Goal: Entertainment & Leisure: Browse casually

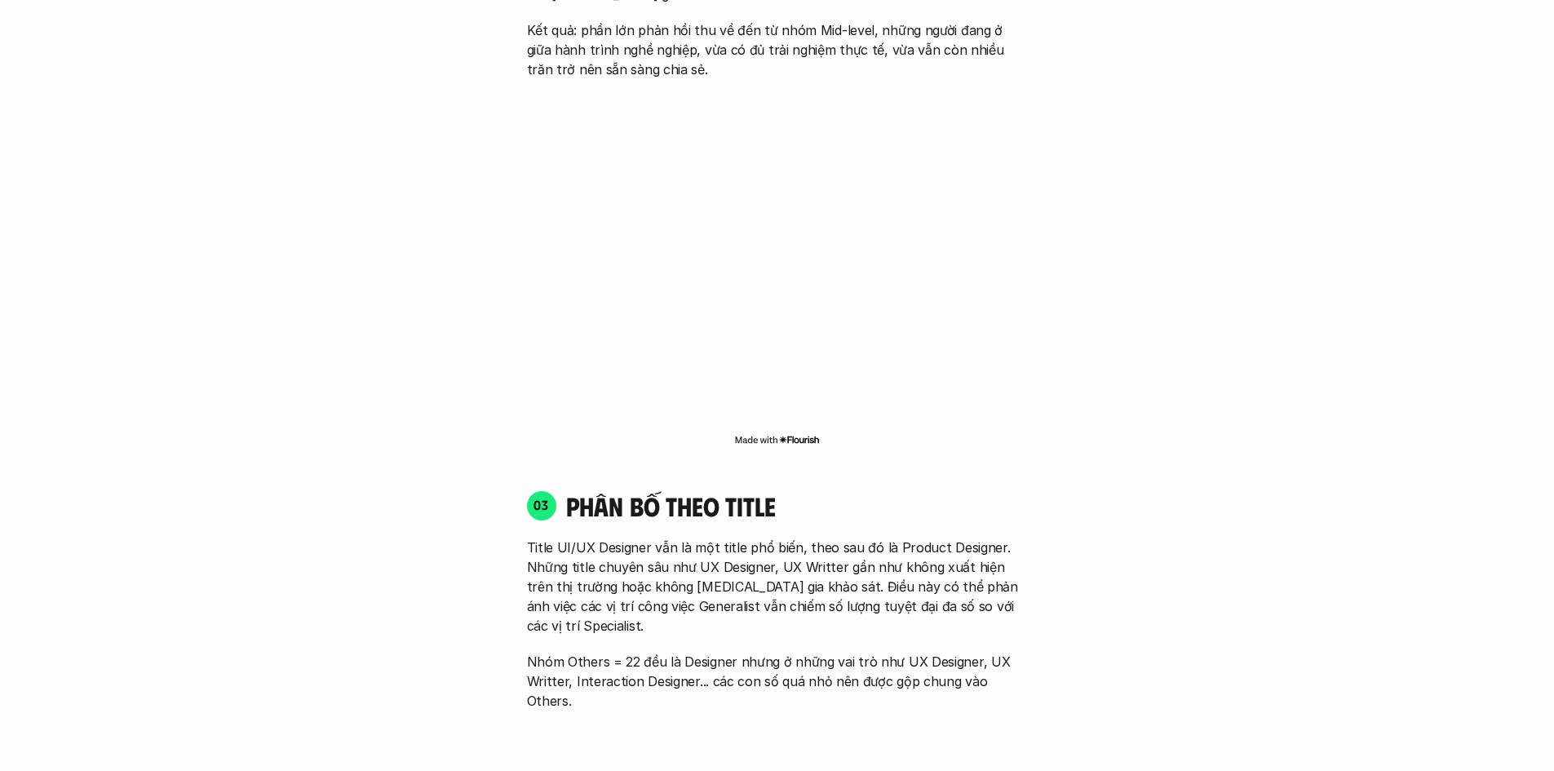
scroll to position [1163, 0]
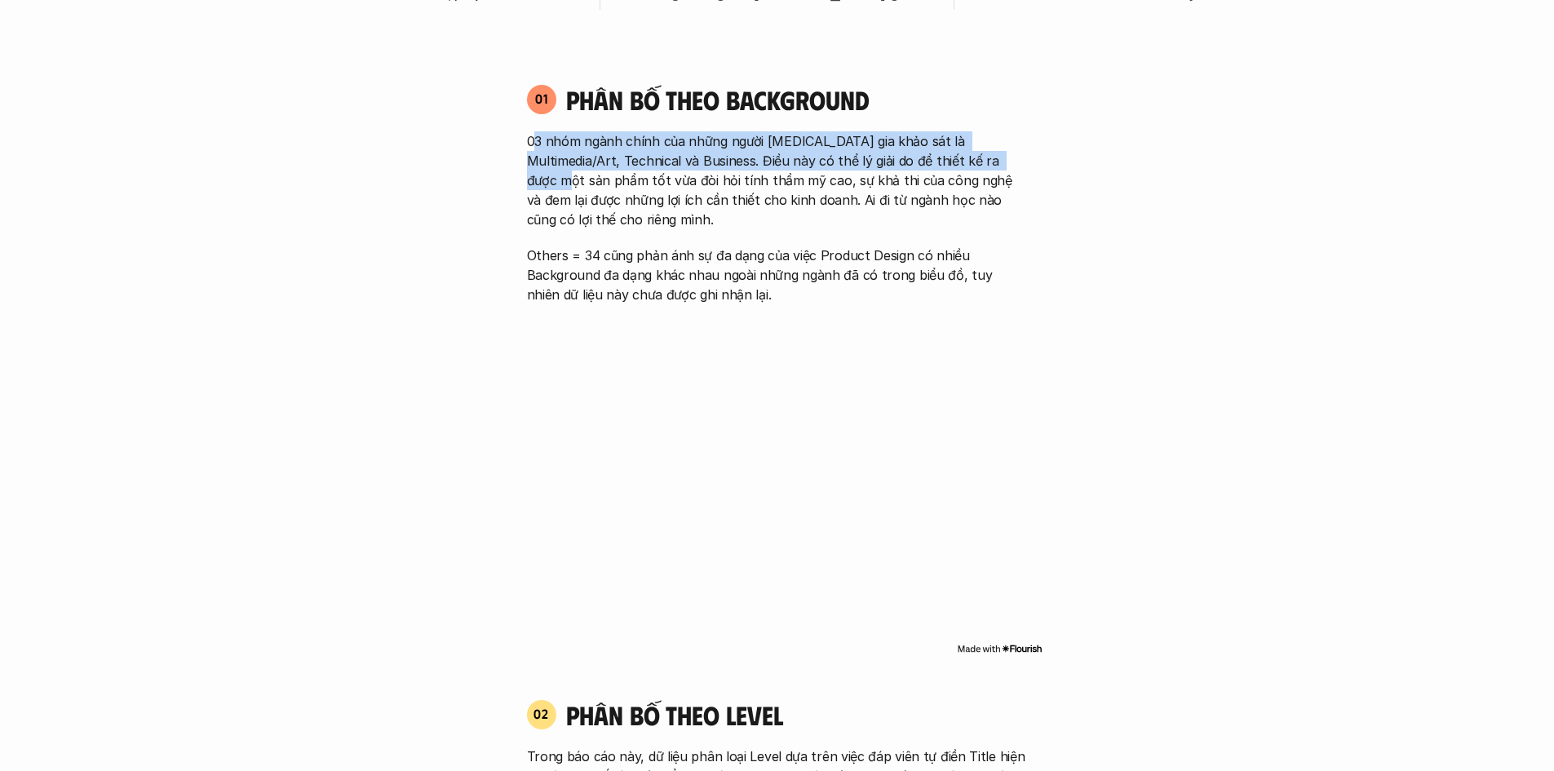
drag, startPoint x: 532, startPoint y: 128, endPoint x: 1009, endPoint y: 157, distance: 478.1
click at [1009, 157] on div "01 Phân bố theo background 03 nhóm ngành chính của những người tham gia khảo sá…" at bounding box center [777, 193] width 530 height 221
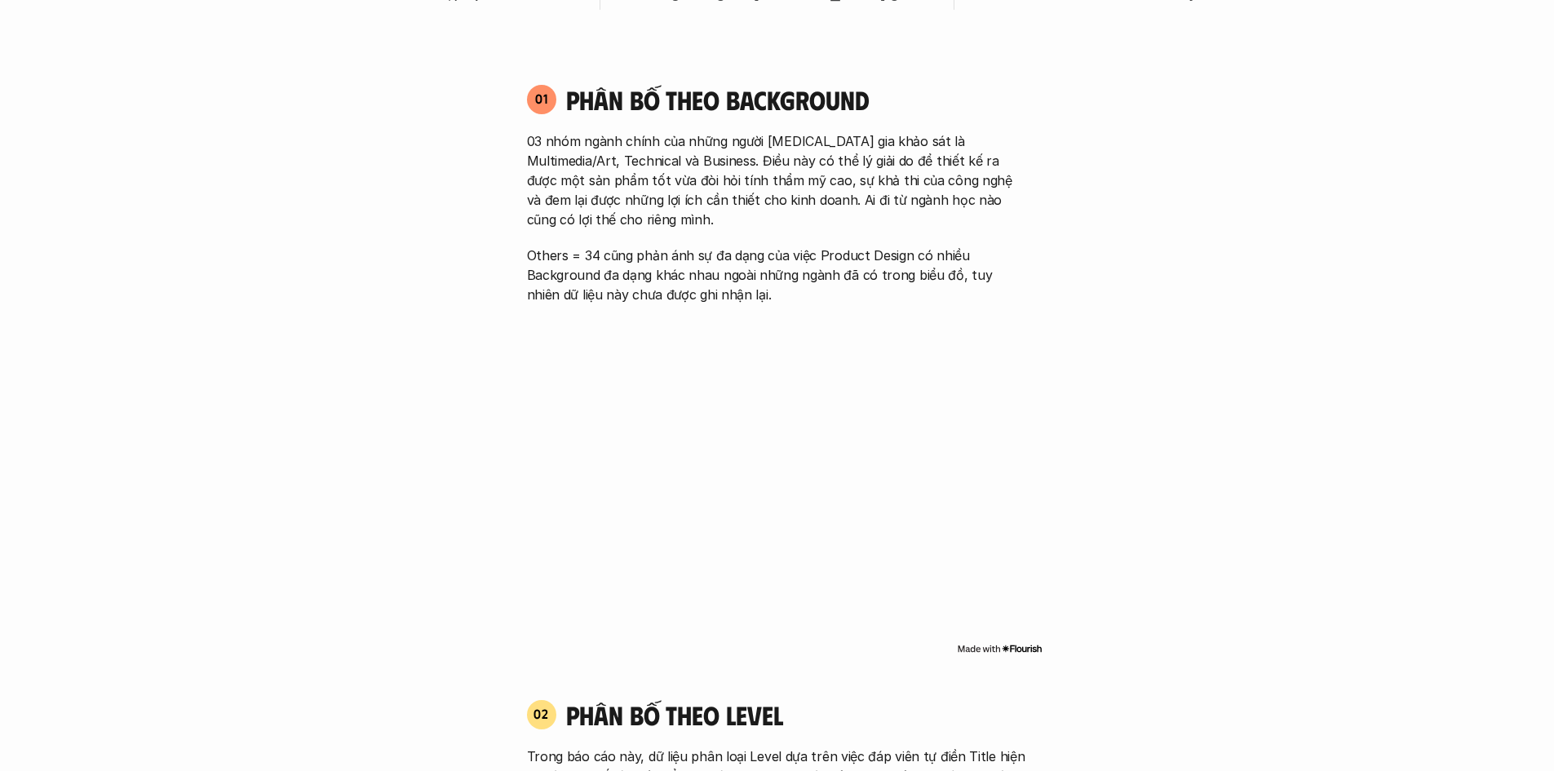
click at [621, 174] on p "03 nhóm ngành chính của những người tham gia khảo sát là Multimedia/Art, Techni…" at bounding box center [777, 180] width 501 height 98
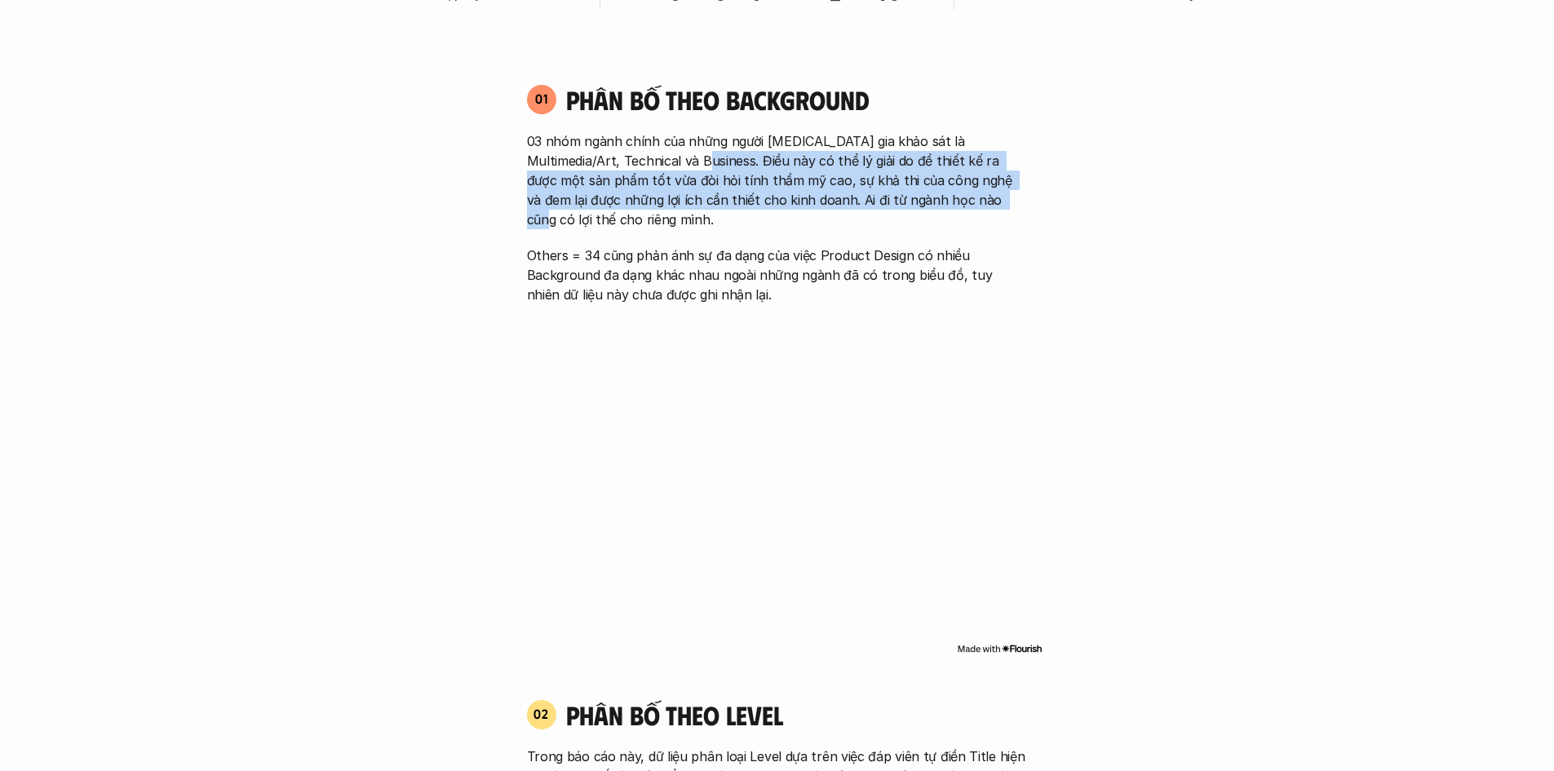
drag, startPoint x: 671, startPoint y: 153, endPoint x: 925, endPoint y: 208, distance: 260.5
click at [925, 208] on p "03 nhóm ngành chính của những người tham gia khảo sát là Multimedia/Art, Techni…" at bounding box center [777, 180] width 501 height 98
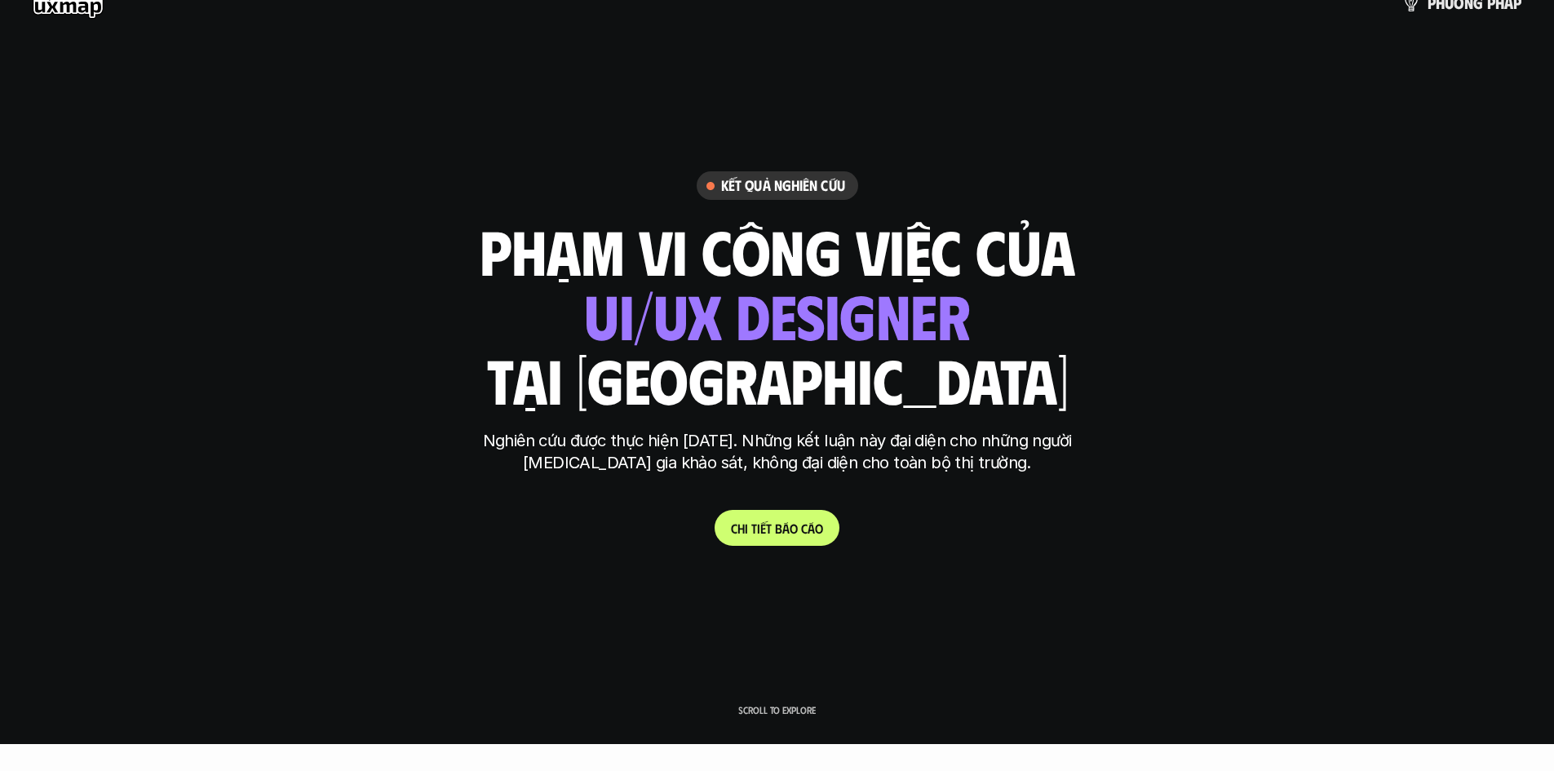
scroll to position [0, 0]
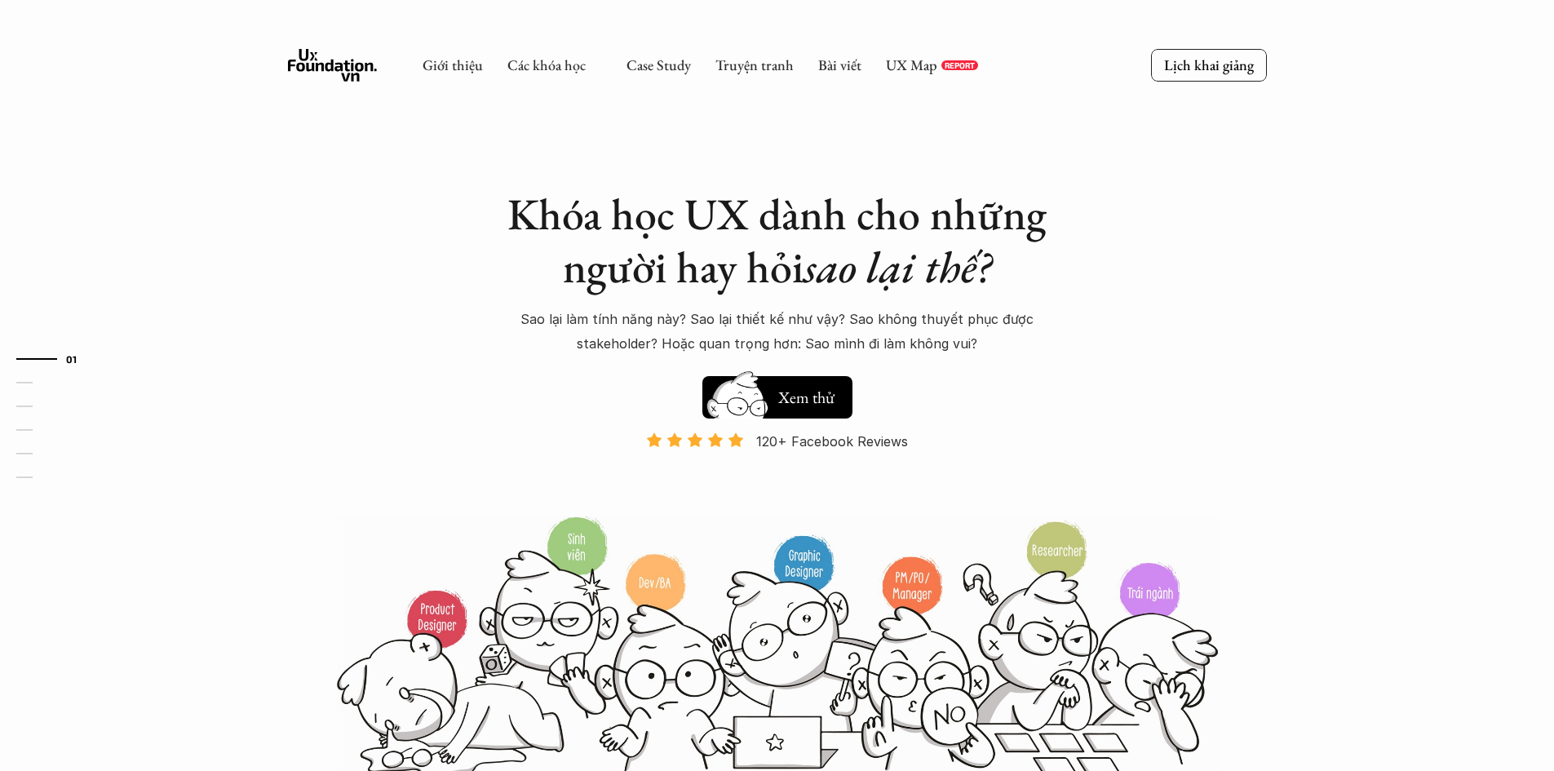
click at [1257, 246] on div "Khóa học UX dành cho những người hay hỏi sao lại thế? Sao lại làm tính năng này…" at bounding box center [777, 406] width 979 height 746
click at [737, 73] on link "Truyện tranh" at bounding box center [754, 64] width 78 height 19
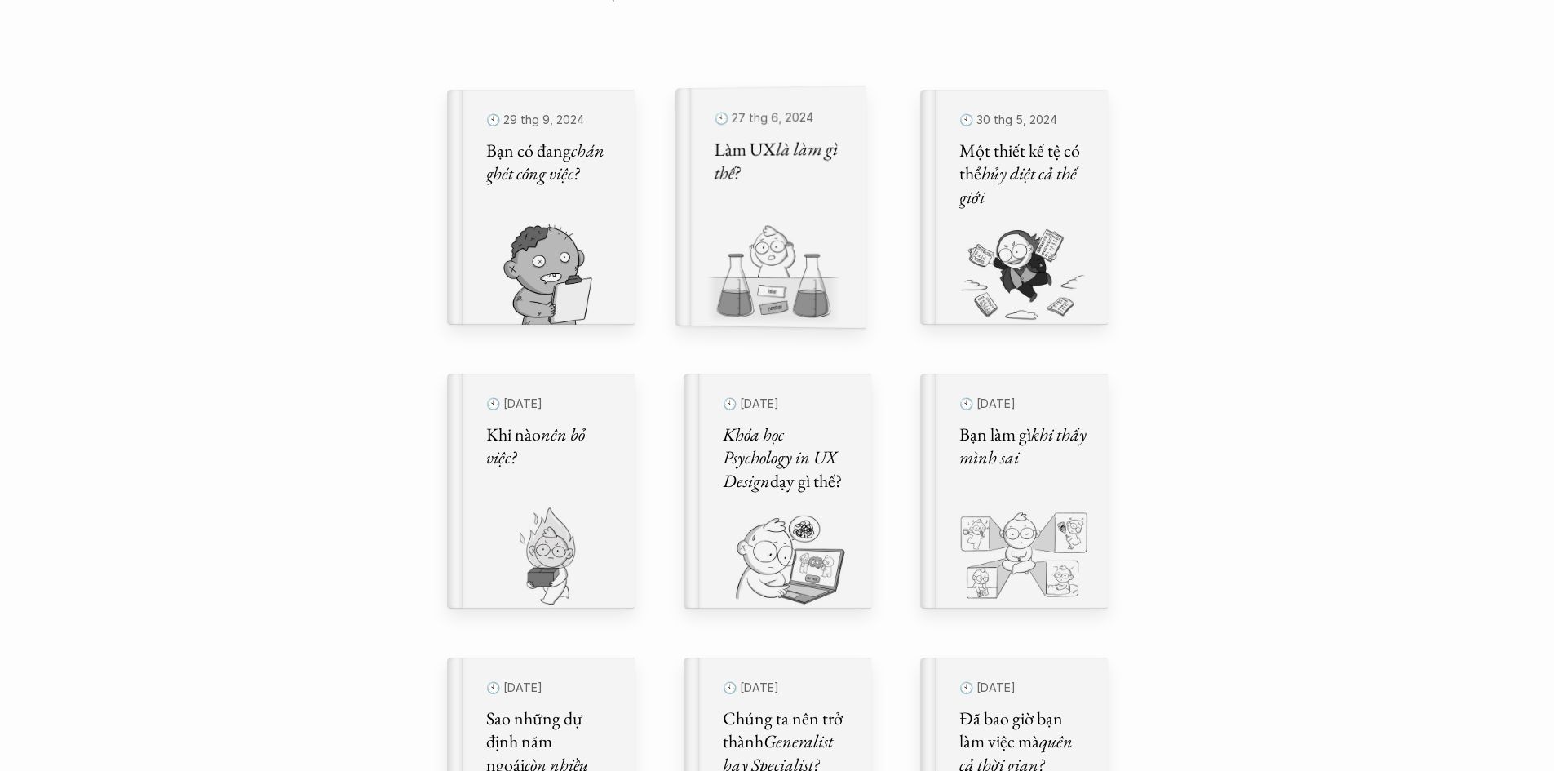
scroll to position [435, 0]
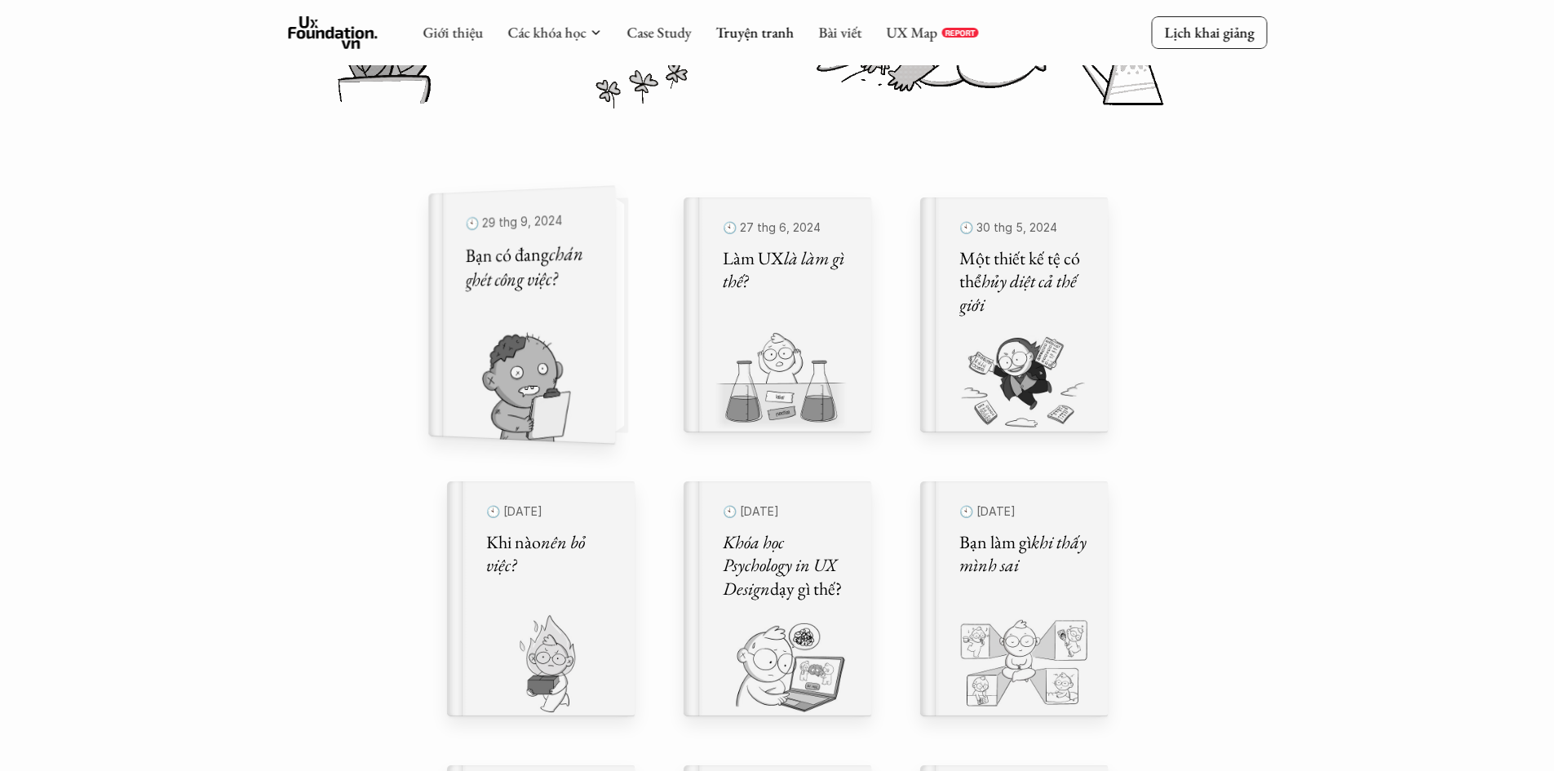
click at [593, 318] on div "🕙 [DATE] Bạn có đang chán ghét công việc?" at bounding box center [529, 315] width 129 height 215
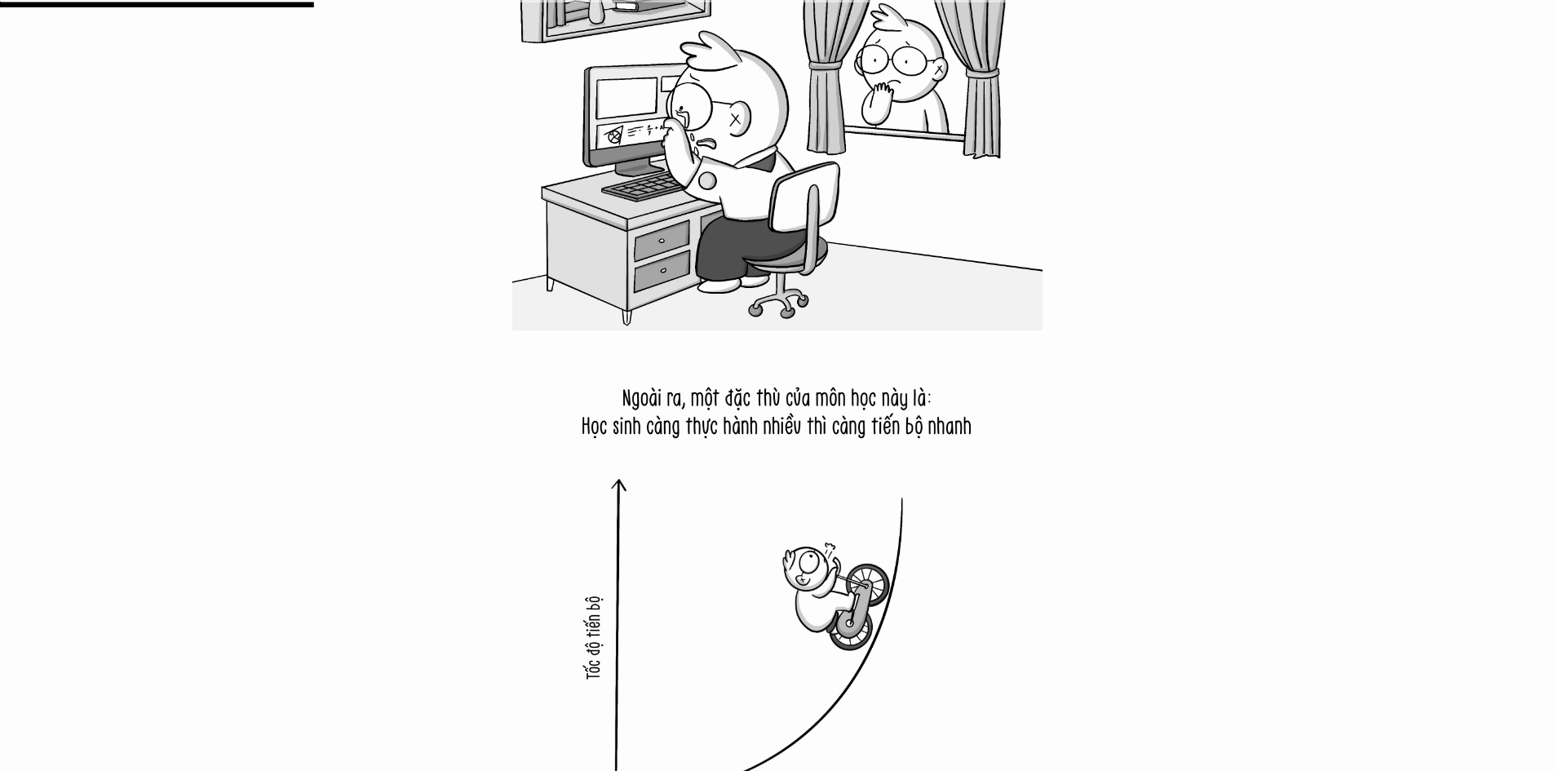
scroll to position [3589, 0]
